Goal: Transaction & Acquisition: Book appointment/travel/reservation

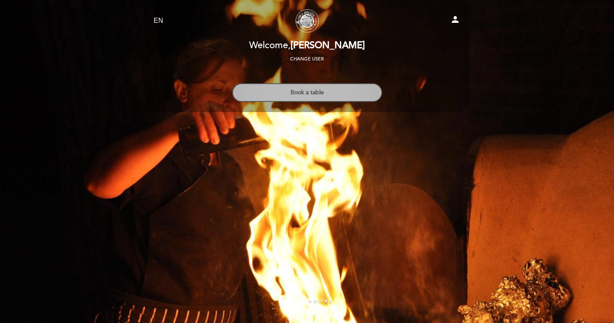
click at [310, 90] on button "Book a table" at bounding box center [307, 92] width 150 height 19
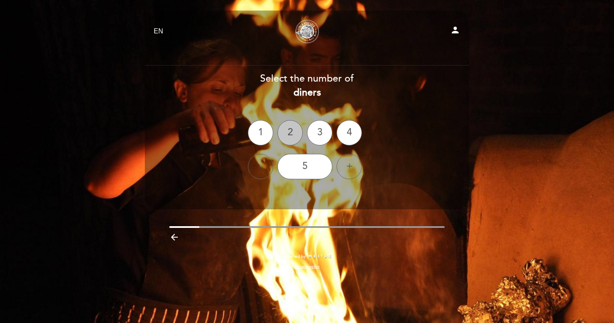
click at [289, 143] on div "2" at bounding box center [289, 132] width 25 height 25
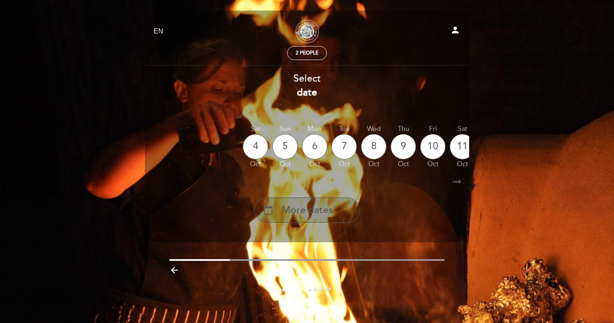
click at [307, 215] on span "More dates" at bounding box center [307, 210] width 51 height 14
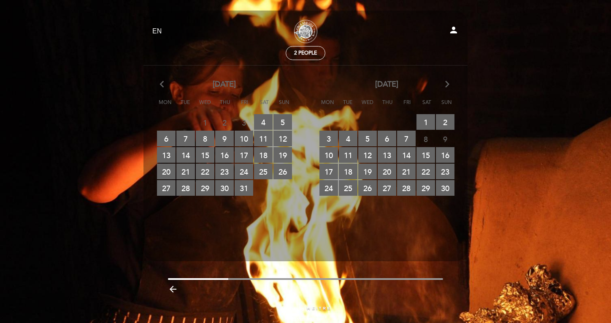
click at [450, 85] on icon "arrow_forward_ios" at bounding box center [448, 84] width 8 height 11
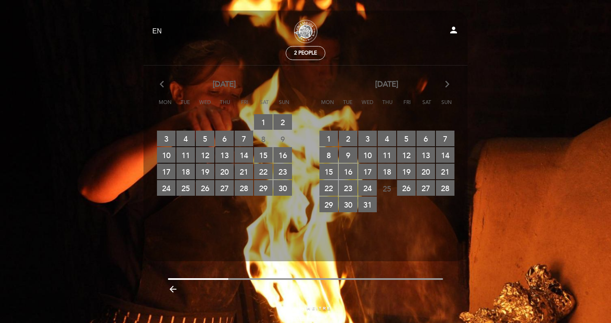
click at [450, 85] on icon "arrow_forward_ios" at bounding box center [448, 84] width 8 height 11
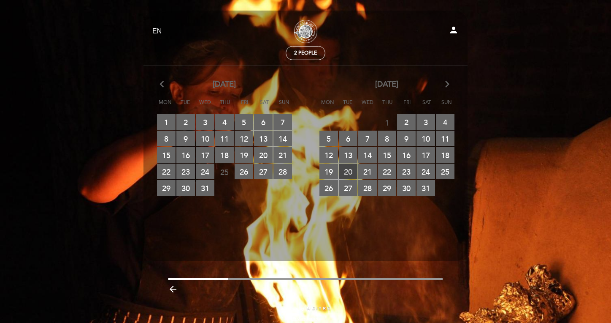
click at [349, 174] on span "20 RESERVATIONS AVAILABLE" at bounding box center [348, 171] width 19 height 16
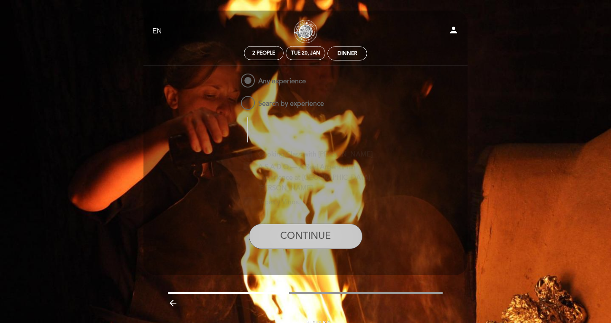
click at [292, 223] on button "CONTINUE" at bounding box center [306, 235] width 114 height 25
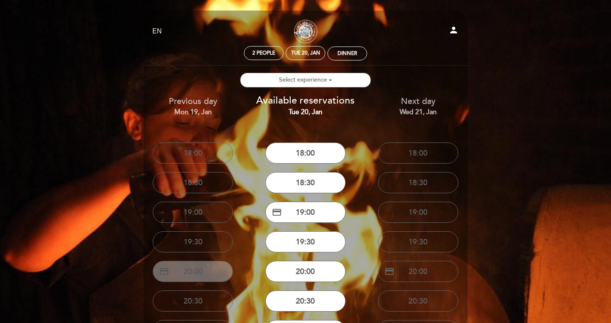
click at [191, 279] on button "credit_card 20:00" at bounding box center [193, 271] width 80 height 21
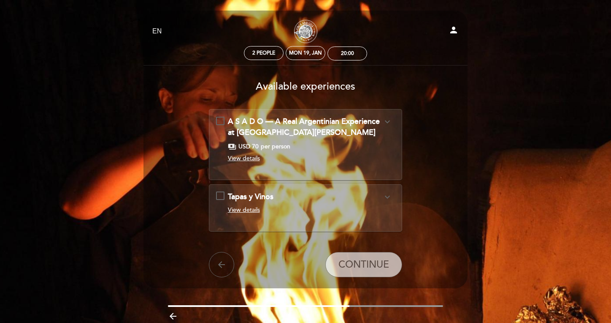
click at [236, 211] on span "View details" at bounding box center [244, 209] width 32 height 7
click at [240, 200] on span "Tapas y Vinos" at bounding box center [251, 196] width 46 height 9
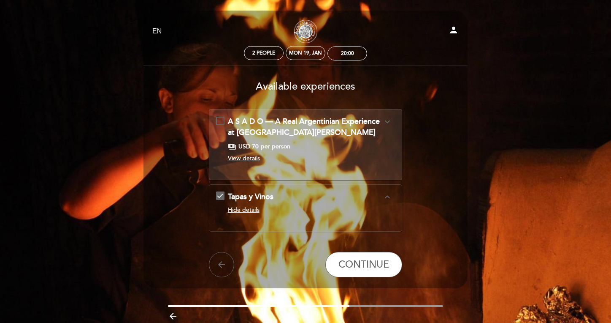
click at [393, 194] on button "expand_less" at bounding box center [387, 196] width 15 height 11
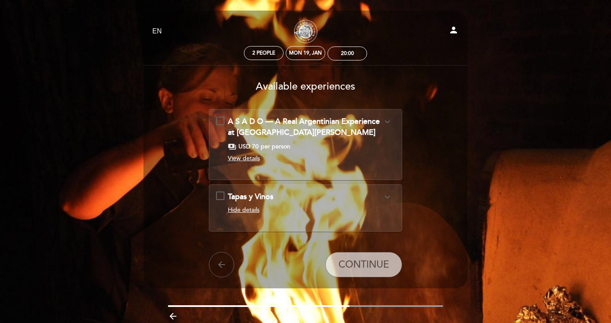
click at [393, 194] on button "expand_more" at bounding box center [387, 196] width 15 height 11
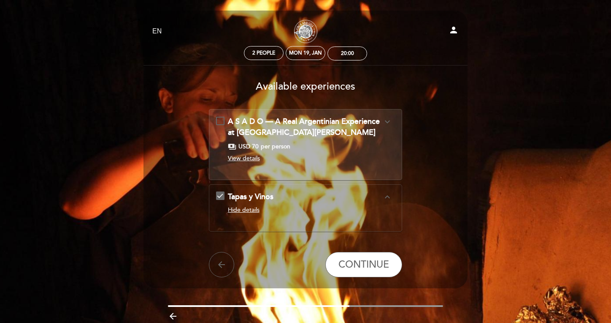
click at [242, 163] on div "A S A D O — A Real Argentinian Experience at [GEOGRAPHIC_DATA][PERSON_NAME] exp…" at bounding box center [305, 140] width 179 height 49
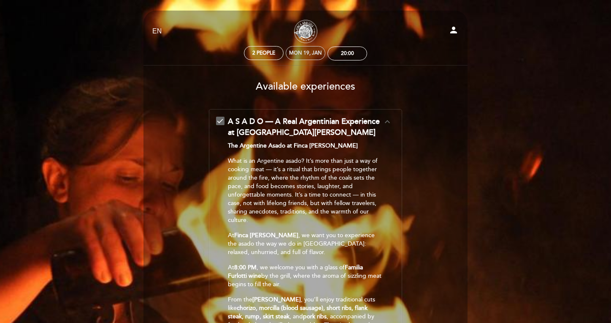
click at [301, 53] on div "Mon 19, Jan" at bounding box center [305, 53] width 33 height 6
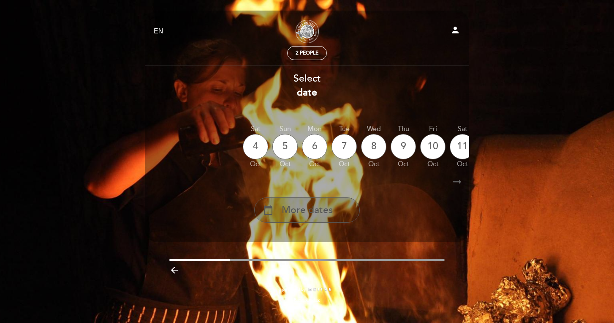
click at [296, 206] on span "More dates" at bounding box center [307, 210] width 51 height 14
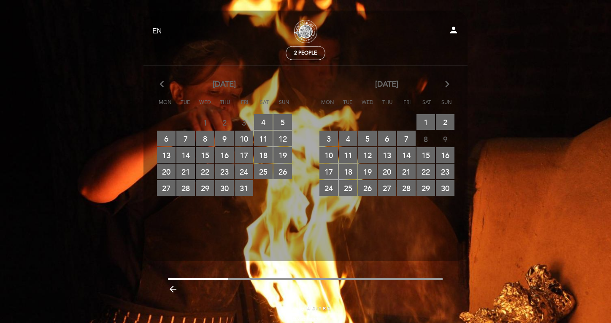
click at [444, 83] on icon "arrow_forward_ios" at bounding box center [448, 84] width 8 height 11
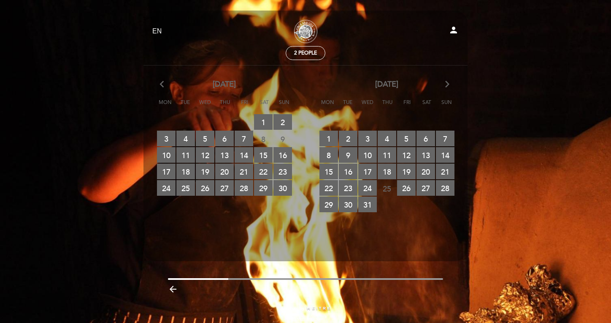
click at [444, 83] on icon "arrow_forward_ios" at bounding box center [448, 84] width 8 height 11
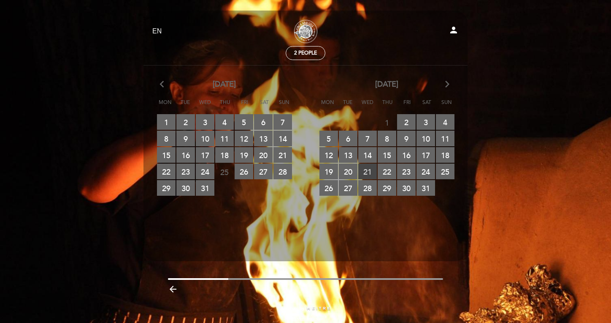
click at [365, 171] on span "21 RESERVATIONS AVAILABLE" at bounding box center [367, 171] width 19 height 16
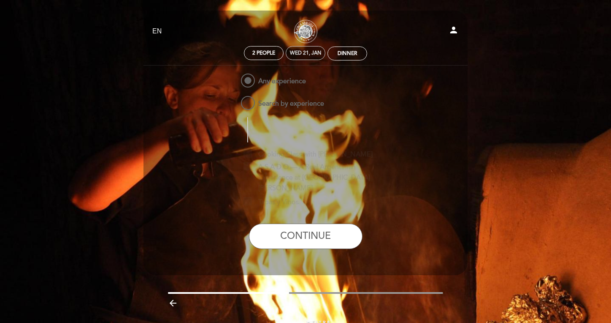
click at [301, 59] on div "Wed 21, Jan" at bounding box center [306, 53] width 40 height 14
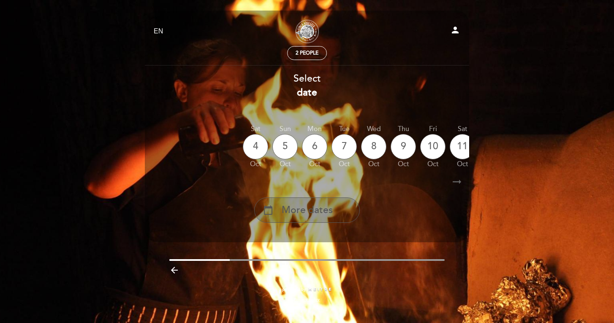
click at [287, 205] on span "More dates" at bounding box center [307, 210] width 51 height 14
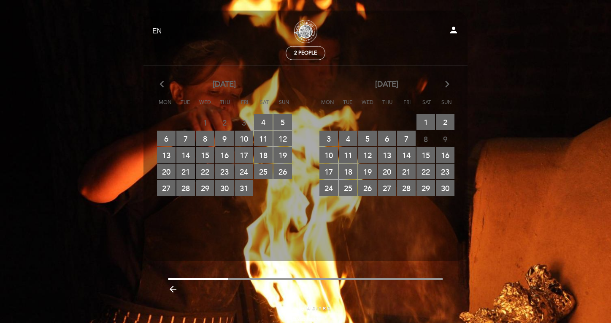
click at [451, 88] on icon "arrow_forward_ios" at bounding box center [448, 84] width 8 height 11
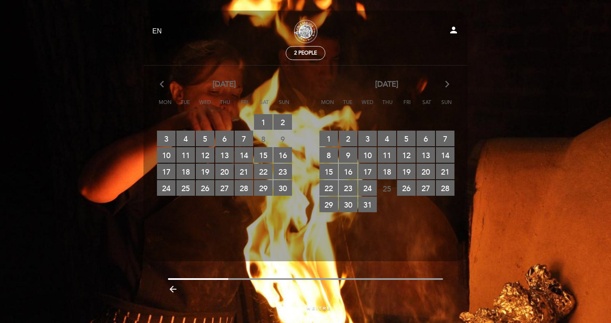
click at [451, 88] on icon "arrow_forward_ios" at bounding box center [448, 84] width 8 height 11
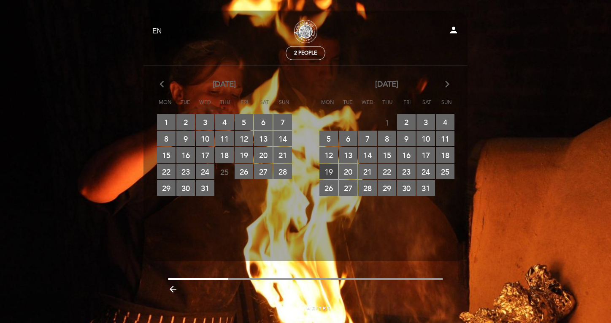
click at [326, 175] on span "19 RESERVATIONS AVAILABLE" at bounding box center [329, 171] width 19 height 16
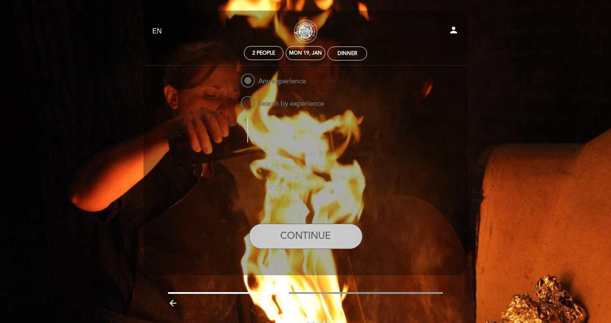
click at [282, 231] on button "CONTINUE" at bounding box center [306, 235] width 114 height 25
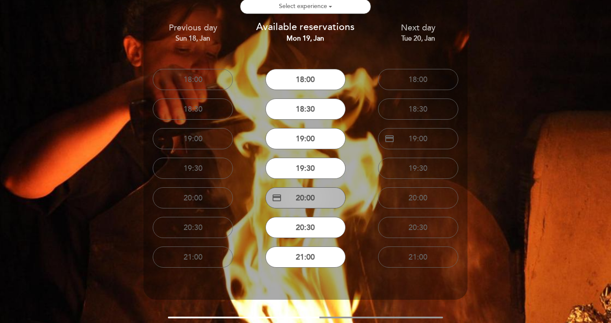
scroll to position [66, 0]
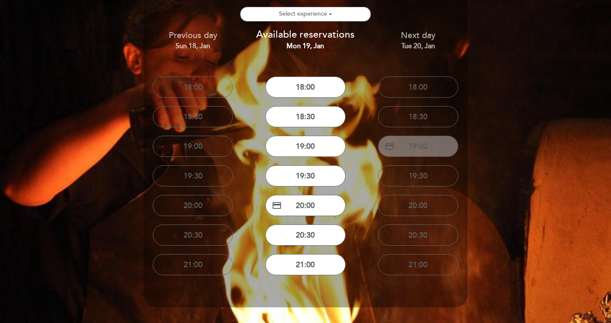
click at [402, 139] on button "credit_card 19:00" at bounding box center [418, 146] width 80 height 21
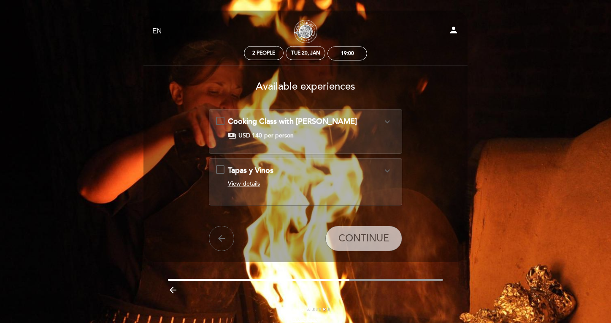
click at [315, 133] on div "payments USD 140 per person" at bounding box center [305, 135] width 155 height 8
